Goal: Information Seeking & Learning: Understand process/instructions

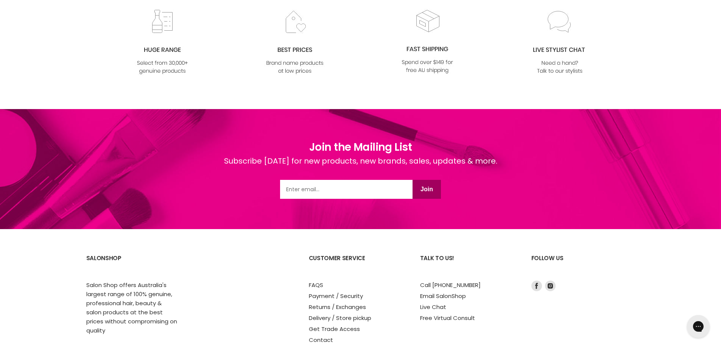
scroll to position [1514, 0]
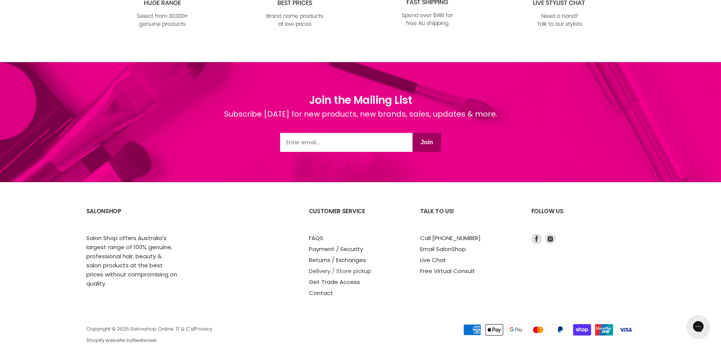
click at [329, 267] on link "Delivery / Store pickup" at bounding box center [340, 271] width 62 height 8
